Goal: Transaction & Acquisition: Subscribe to service/newsletter

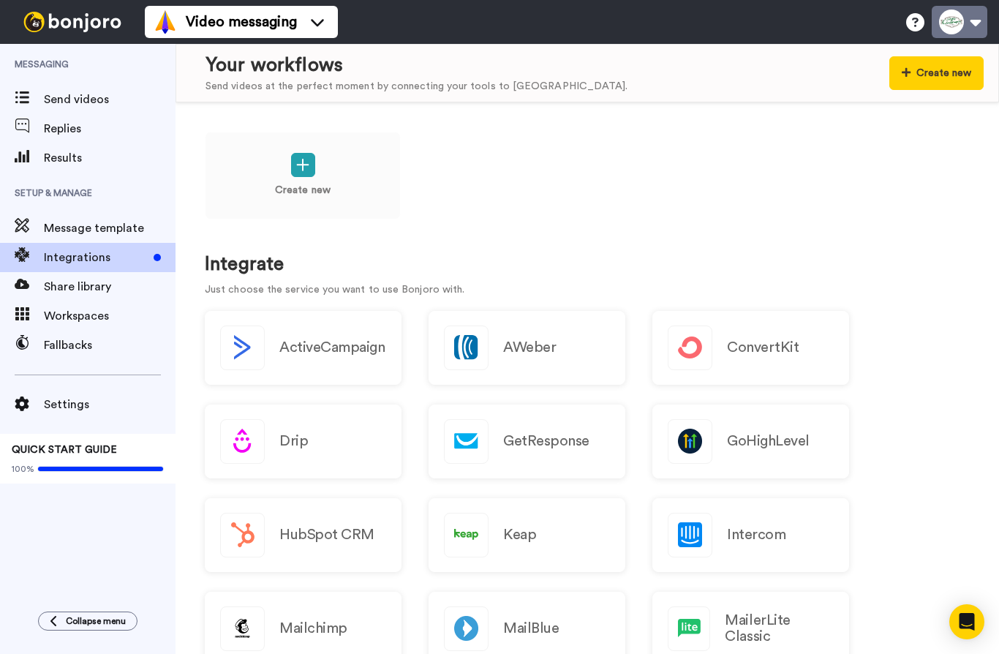
click at [976, 29] on button at bounding box center [959, 22] width 56 height 32
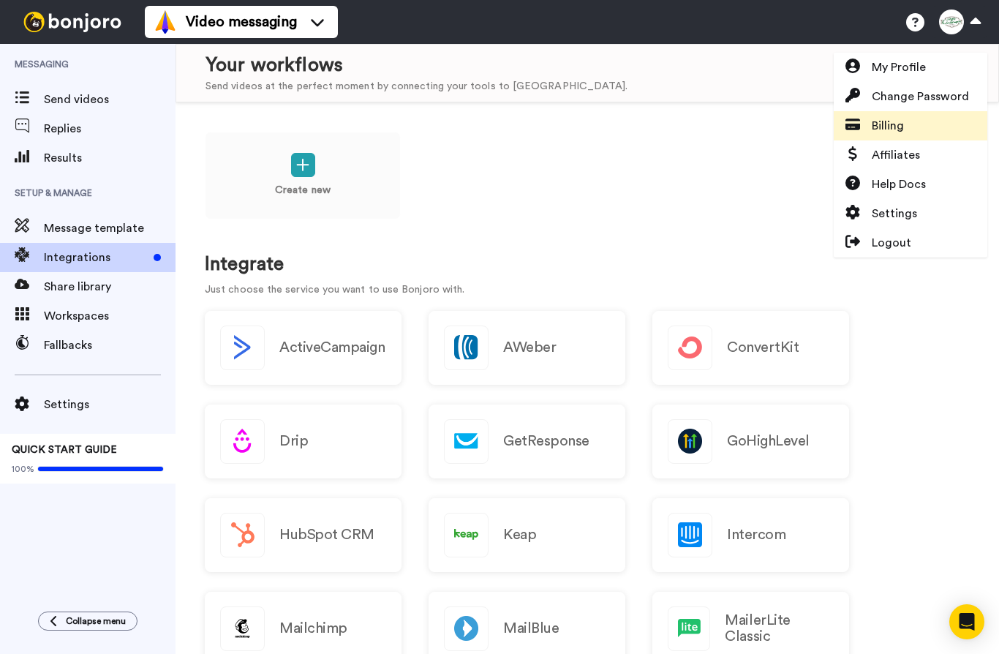
click at [930, 127] on link "Billing" at bounding box center [910, 125] width 154 height 29
click at [889, 126] on span "Billing" at bounding box center [887, 126] width 32 height 18
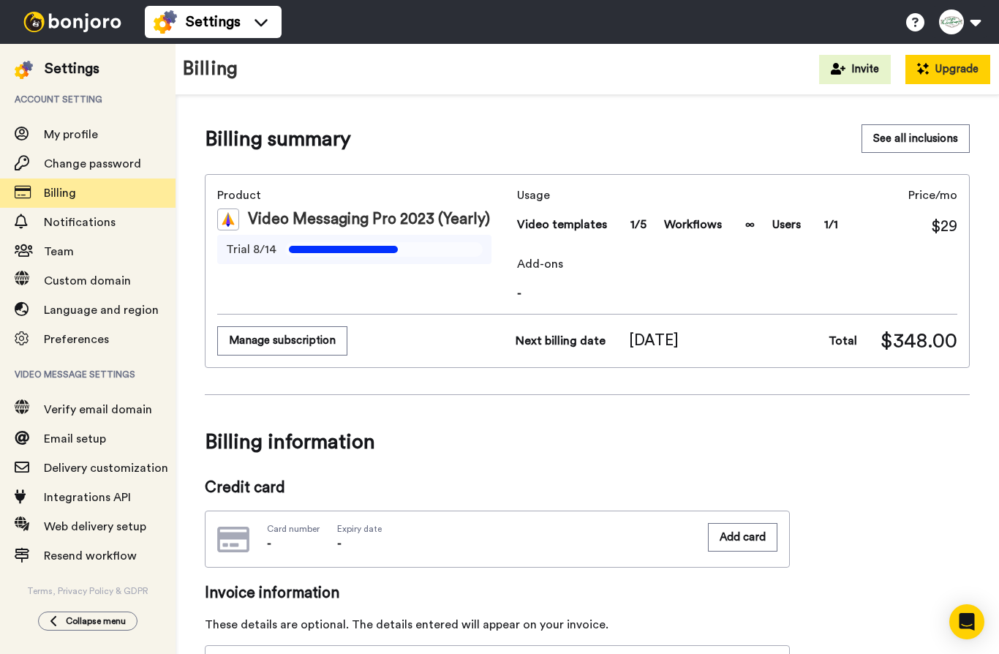
click at [936, 72] on button "Upgrade" at bounding box center [947, 69] width 85 height 29
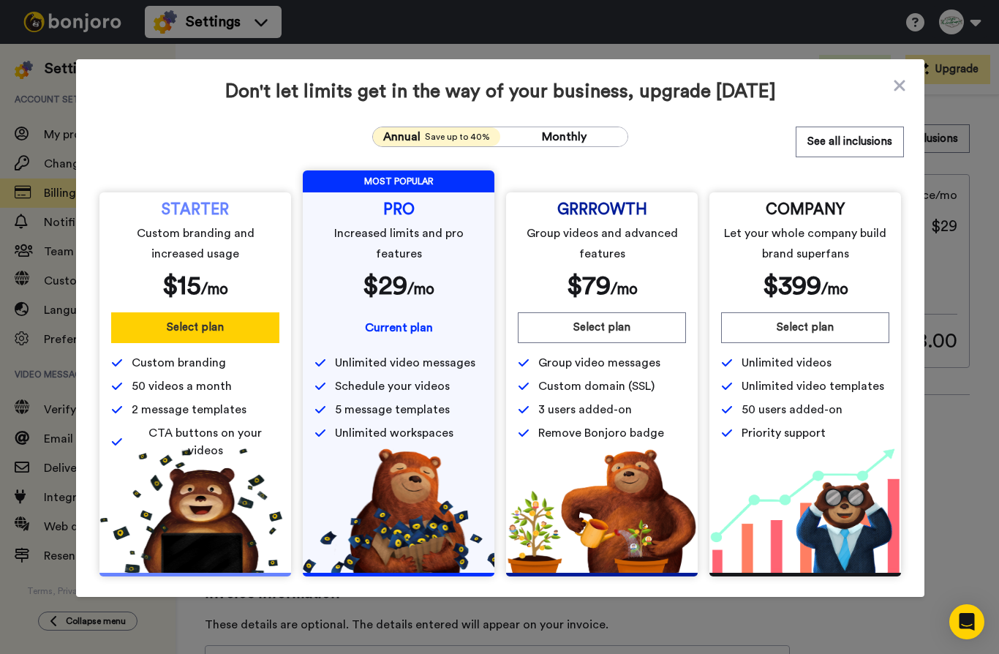
click at [172, 317] on button "Select plan" at bounding box center [195, 327] width 168 height 31
